Goal: Check status: Check status

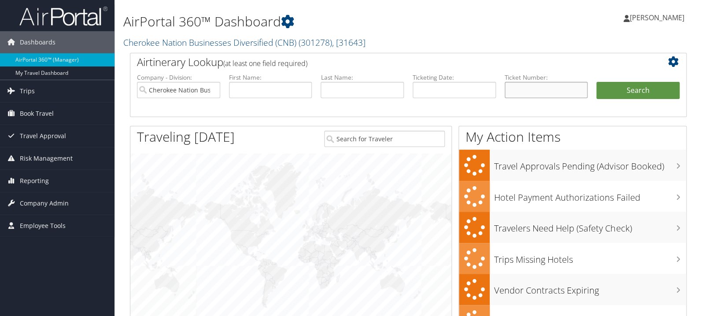
click at [538, 92] on input "text" at bounding box center [545, 90] width 83 height 16
paste input "5267310400599"
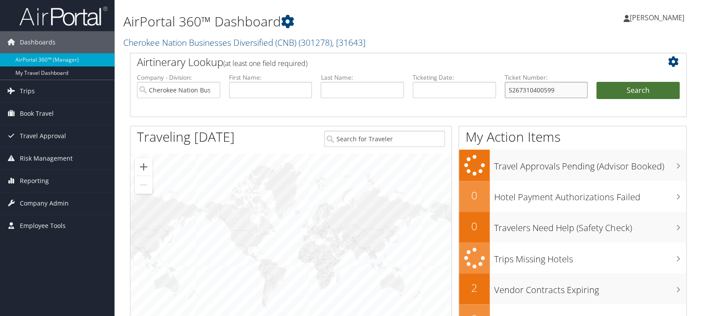
type input "5267310400599"
click at [625, 82] on button "Search" at bounding box center [637, 91] width 83 height 18
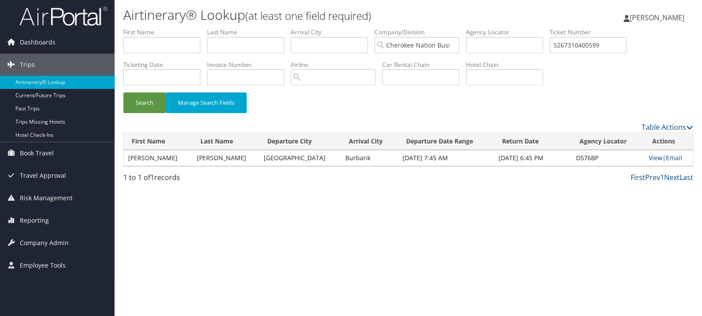
click at [648, 161] on link "View" at bounding box center [655, 158] width 14 height 8
click at [239, 43] on input "text" at bounding box center [245, 45] width 77 height 16
type input "v"
type input "[PERSON_NAME]"
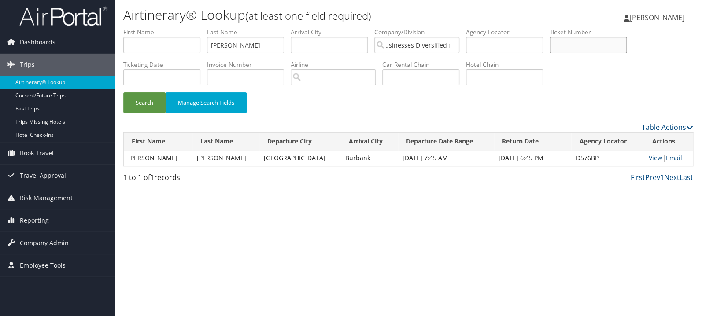
click at [123, 92] on button "Search" at bounding box center [144, 102] width 42 height 21
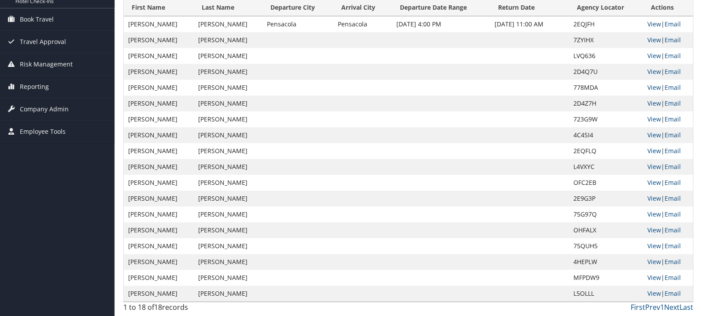
scroll to position [0, 0]
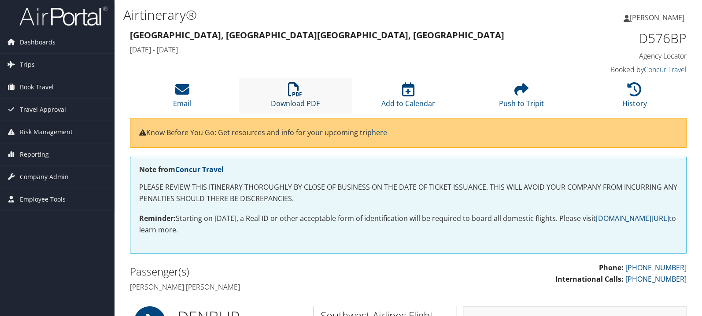
click at [291, 100] on link "Download PDF" at bounding box center [295, 97] width 49 height 21
